Goal: Task Accomplishment & Management: Complete application form

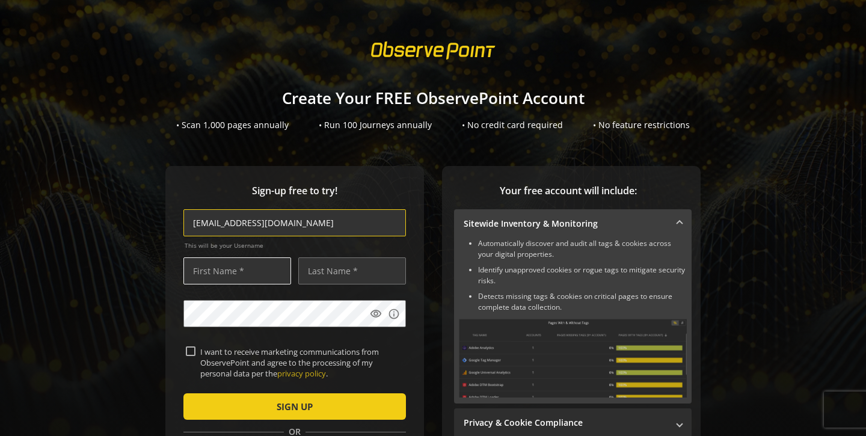
type input "[EMAIL_ADDRESS][DOMAIN_NAME]"
type input "[PERSON_NAME]"
click at [190, 350] on input "I want to receive marketing communications from ObservePoint and agree to the p…" at bounding box center [191, 352] width 10 height 10
click at [193, 348] on input "I want to receive marketing communications from ObservePoint and agree to the p…" at bounding box center [191, 352] width 10 height 10
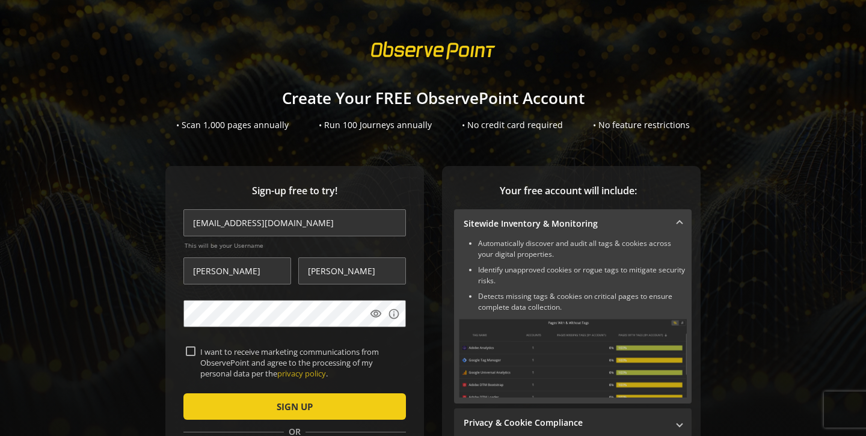
checkbox input "false"
click at [378, 316] on mat-icon "visibility" at bounding box center [376, 314] width 12 height 12
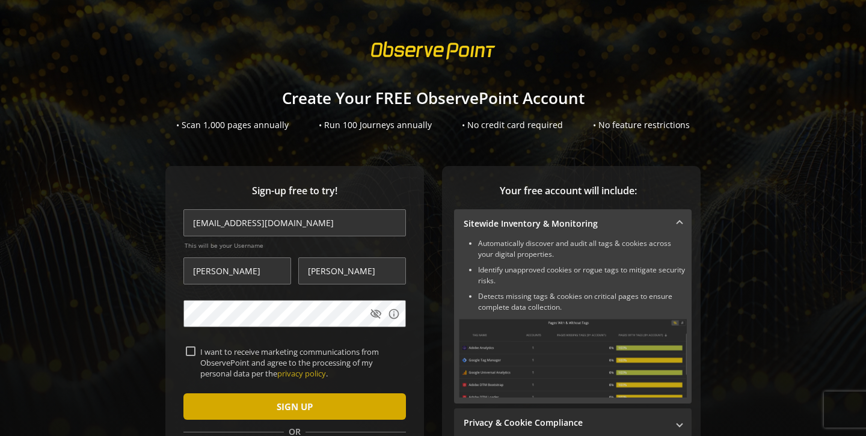
click at [313, 404] on span "submit" at bounding box center [295, 406] width 223 height 29
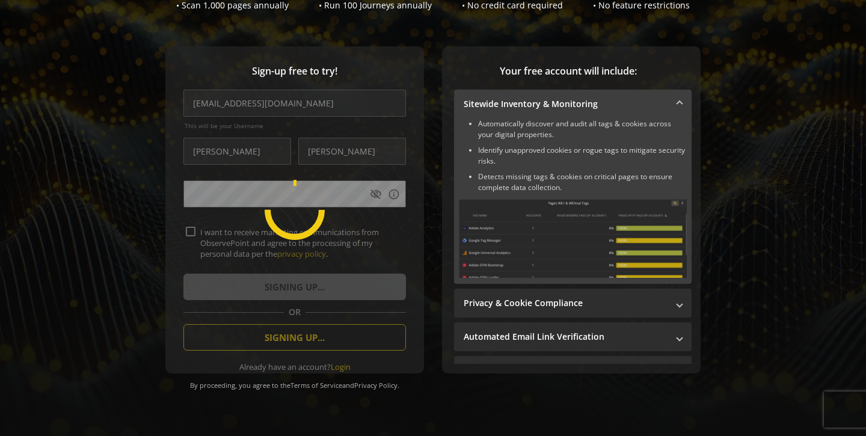
scroll to position [123, 0]
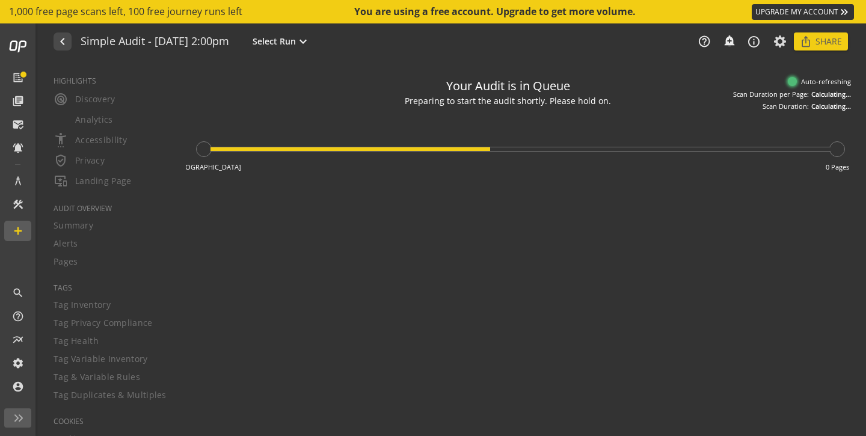
type textarea "Notes can include: -a description of what this audit is validating -changes in …"
